Goal: Information Seeking & Learning: Learn about a topic

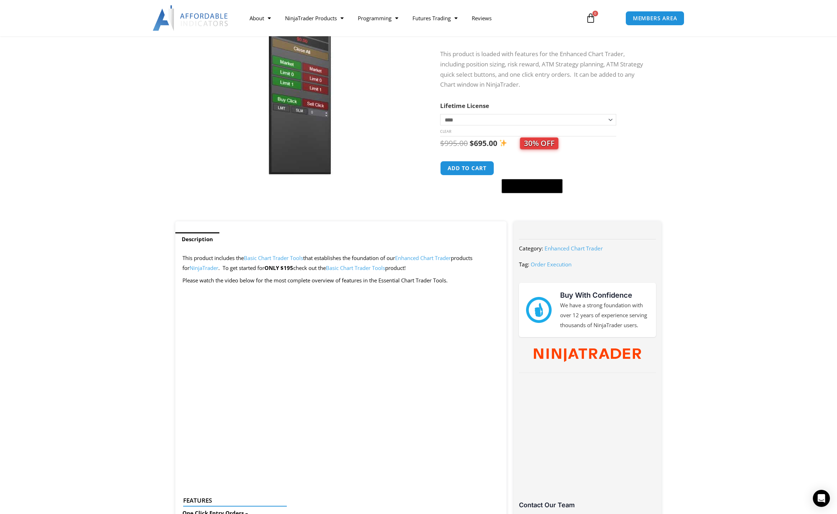
scroll to position [106, 0]
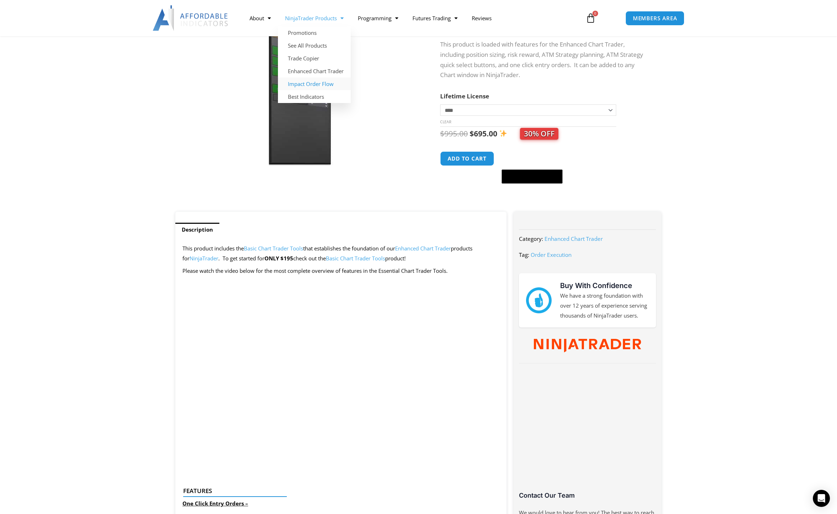
click at [323, 84] on link "Impact Order Flow" at bounding box center [314, 83] width 73 height 13
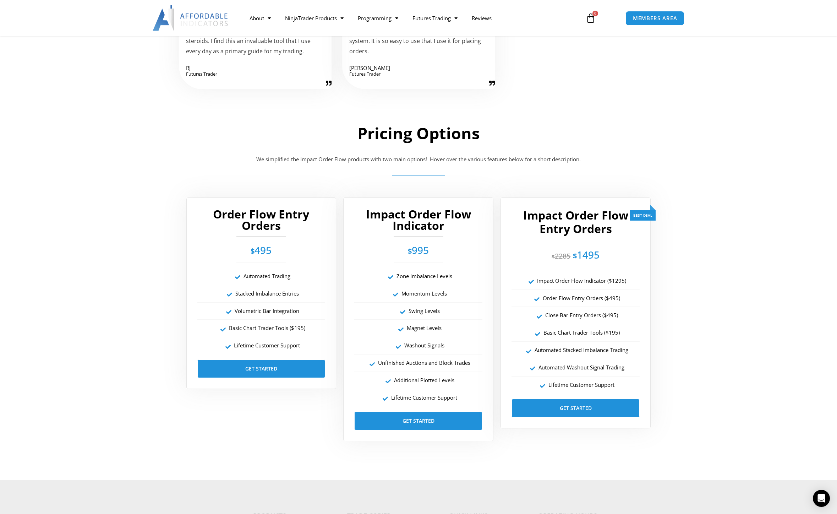
scroll to position [1171, 0]
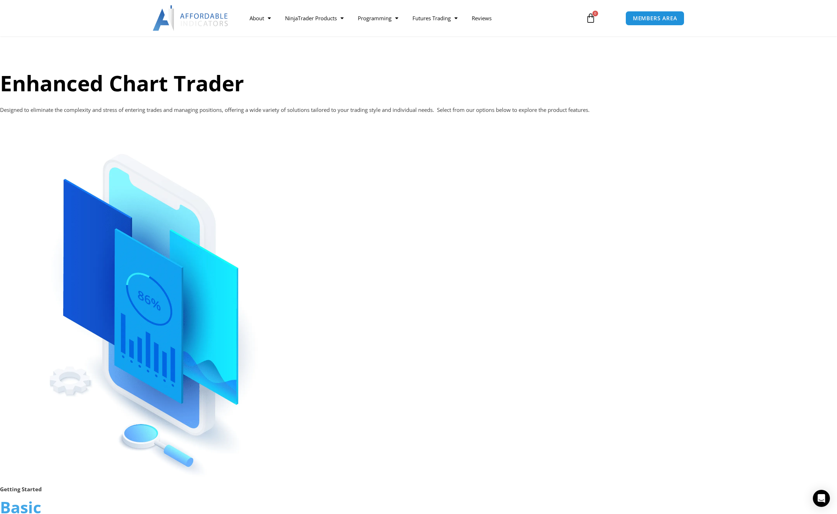
scroll to position [816, 0]
